Goal: Task Accomplishment & Management: Use online tool/utility

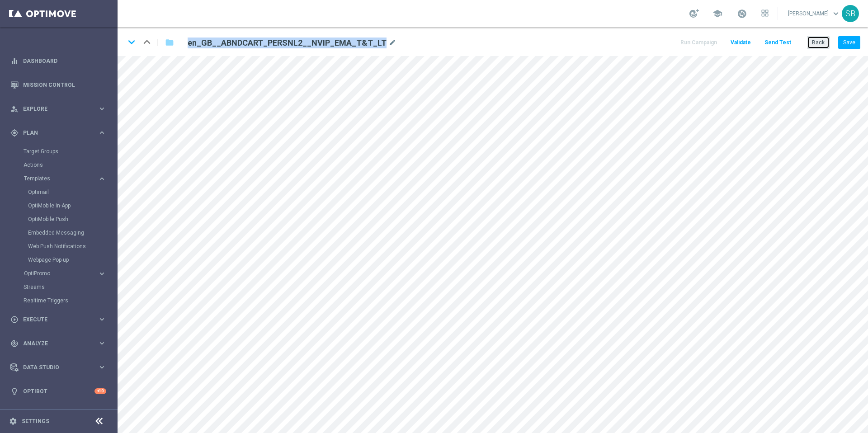
click at [818, 43] on button "Back" at bounding box center [818, 42] width 23 height 13
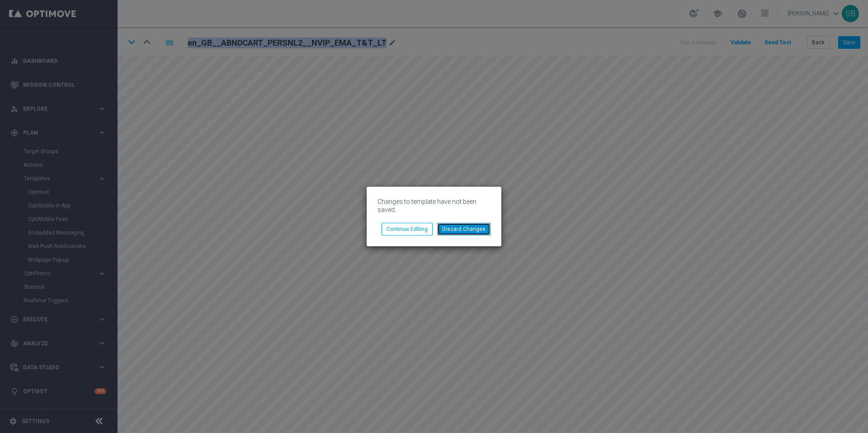
click at [474, 228] on button "Discard Changes" at bounding box center [463, 229] width 53 height 13
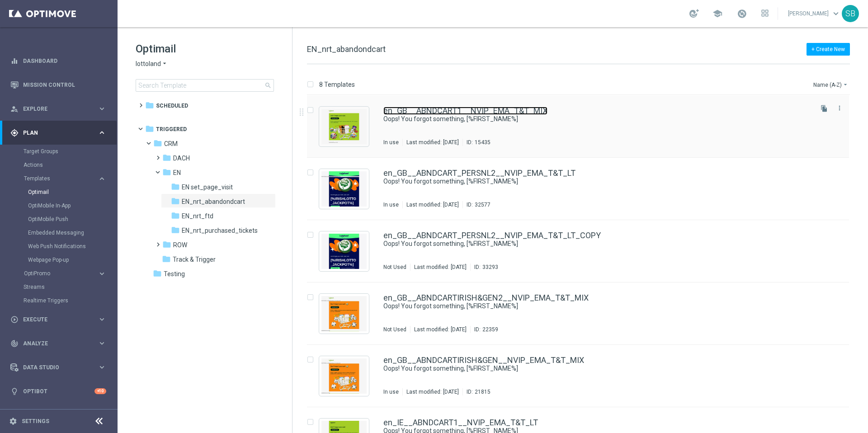
click at [426, 112] on link "en_GB__ABNDCART1__NVIP_EMA_T&T_MIX" at bounding box center [466, 111] width 164 height 8
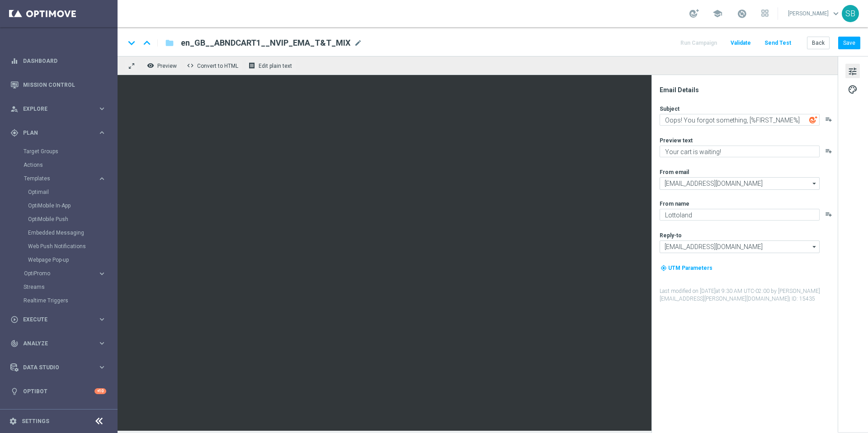
click at [854, 72] on span "tune" at bounding box center [853, 72] width 10 height 12
click at [855, 72] on span "tune" at bounding box center [853, 72] width 10 height 12
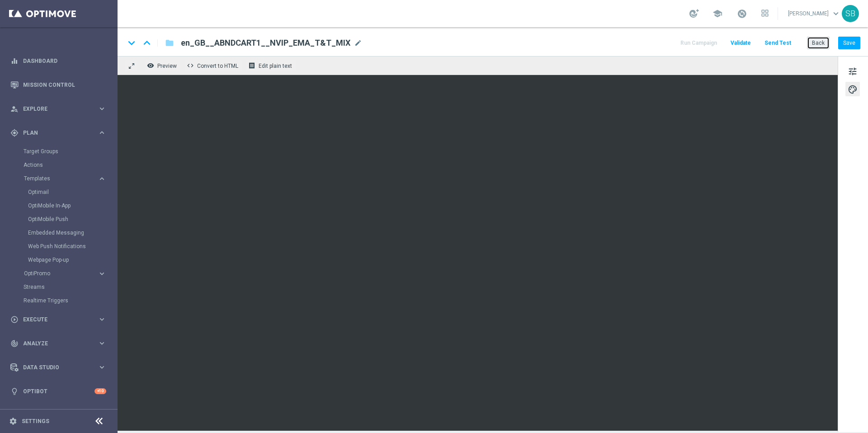
click at [823, 43] on button "Back" at bounding box center [818, 43] width 23 height 13
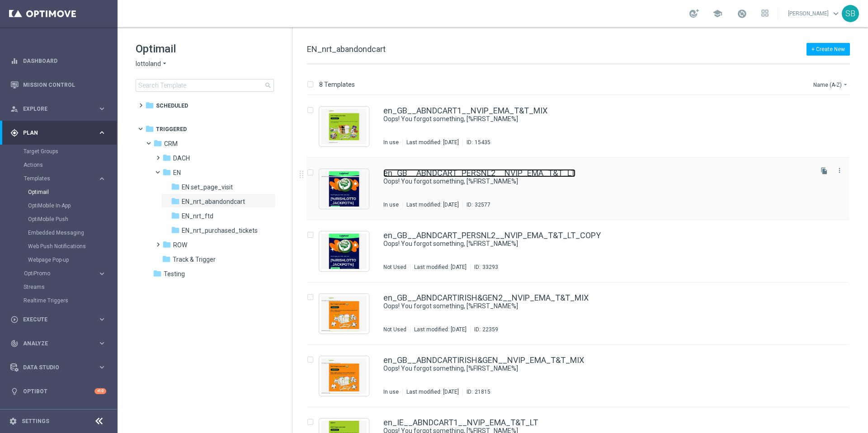
click at [489, 174] on link "en_GB__ABNDCART_PERSNL2__NVIP_EMA_T&T_LT" at bounding box center [480, 173] width 192 height 8
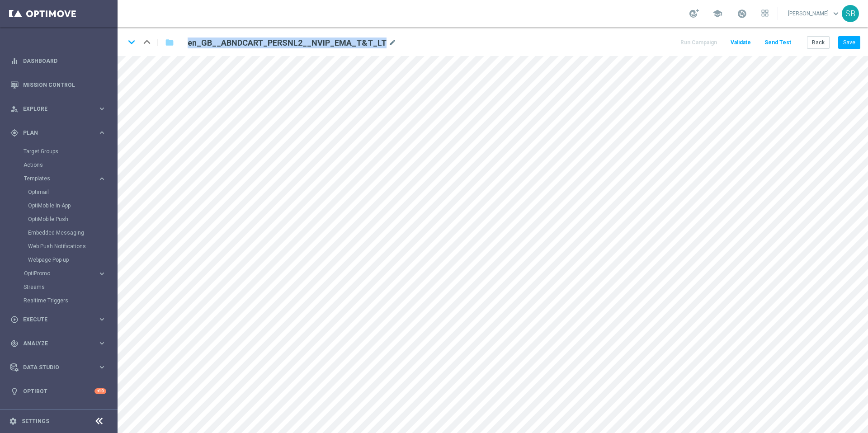
drag, startPoint x: 189, startPoint y: 43, endPoint x: 378, endPoint y: 40, distance: 189.1
click at [378, 40] on div "en_GB__ABNDCART_PERSNL2__NVIP_EMA_T&T_LT mode_edit" at bounding box center [292, 43] width 209 height 11
copy div "en_GB__ABNDCART_PERSNL2__NVIP_EMA_T&T_LT"
click at [818, 42] on button "Back" at bounding box center [818, 42] width 23 height 13
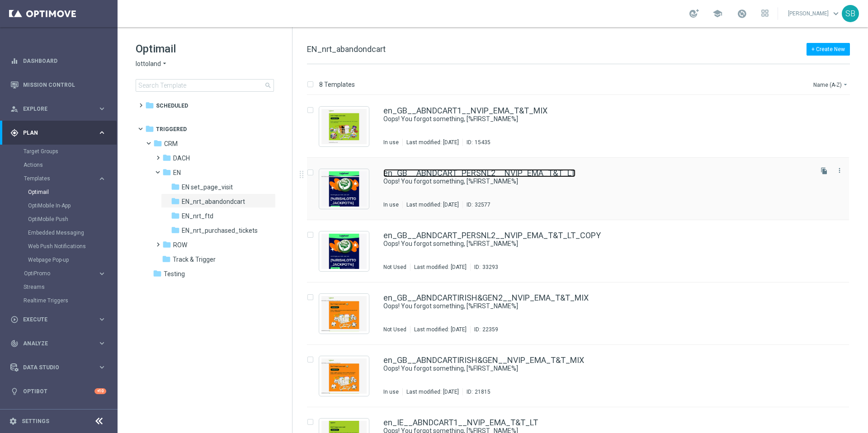
click at [417, 173] on link "en_GB__ABNDCART_PERSNL2__NVIP_EMA_T&T_LT" at bounding box center [480, 173] width 192 height 8
